Goal: Transaction & Acquisition: Subscribe to service/newsletter

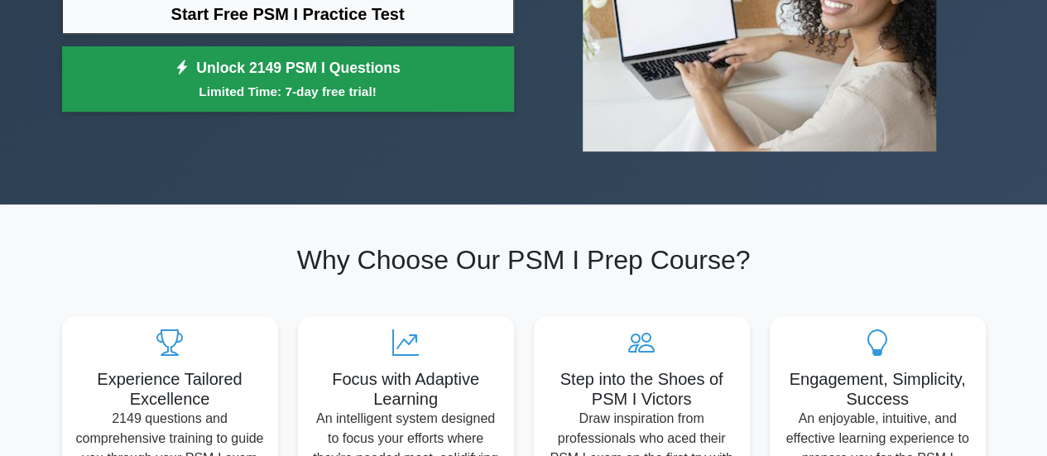
scroll to position [315, 0]
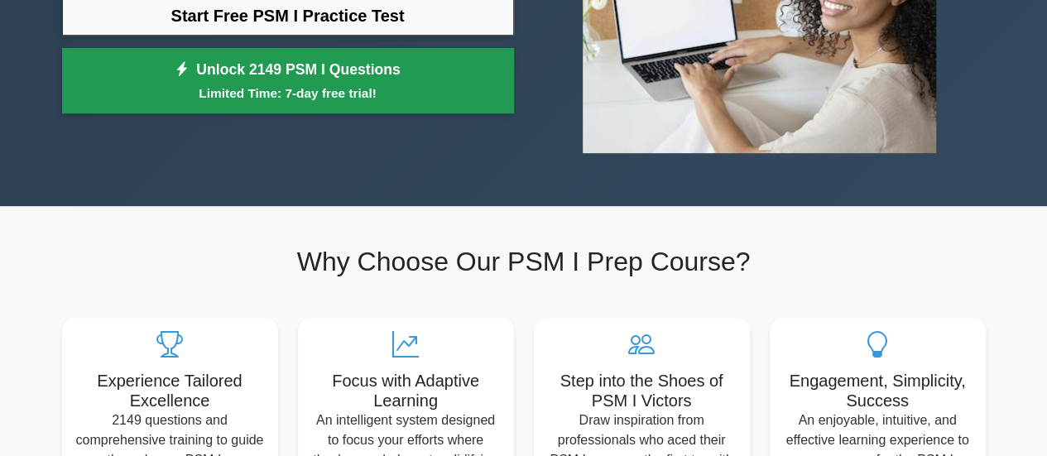
click at [207, 84] on small "Limited Time: 7-day free trial!" at bounding box center [288, 93] width 411 height 19
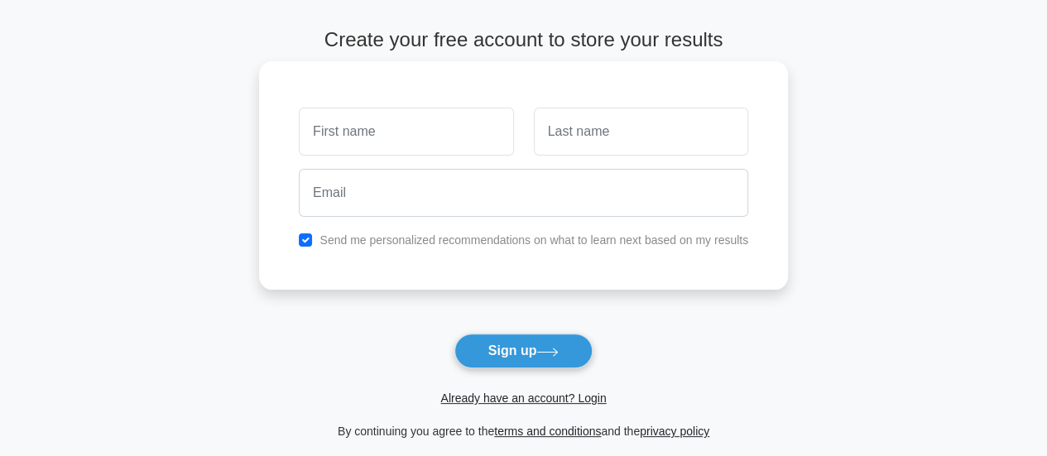
scroll to position [61, 0]
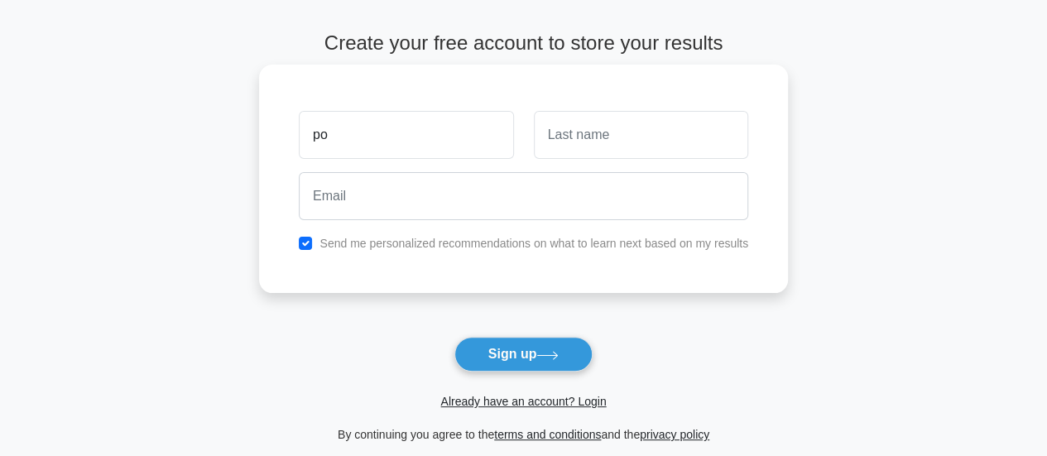
type input "po"
click at [555, 114] on input "text" at bounding box center [641, 135] width 214 height 48
type input "op"
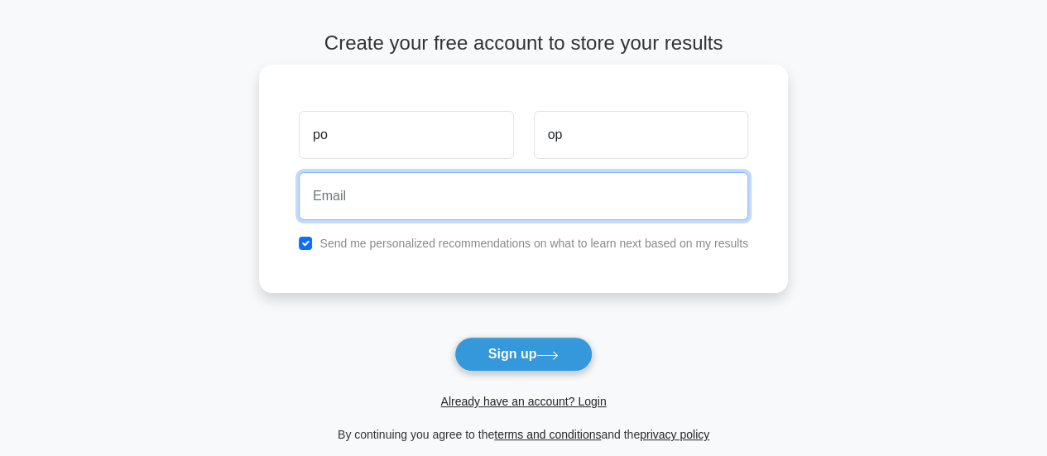
click at [482, 196] on input "email" at bounding box center [523, 196] width 449 height 48
type input "[EMAIL_ADDRESS][DOMAIN_NAME]"
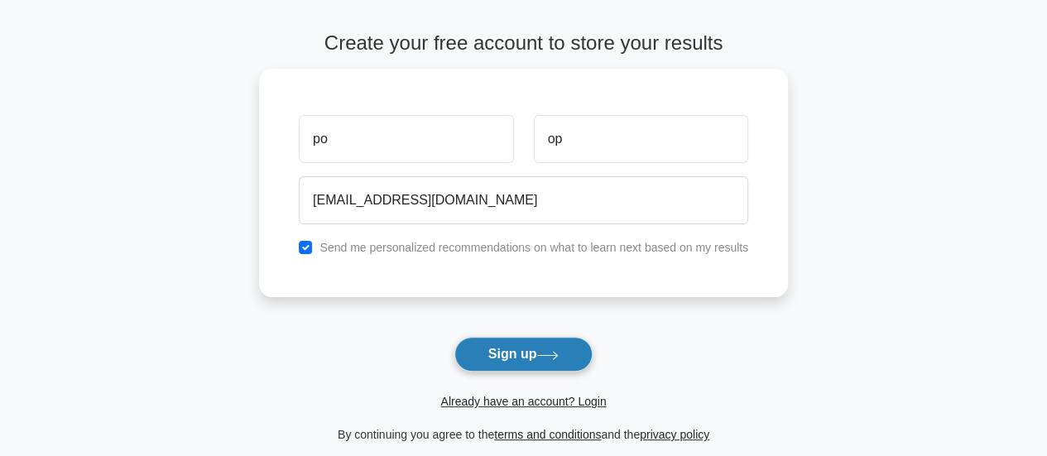
click at [497, 365] on button "Sign up" at bounding box center [523, 354] width 139 height 35
